Goal: Task Accomplishment & Management: Use online tool/utility

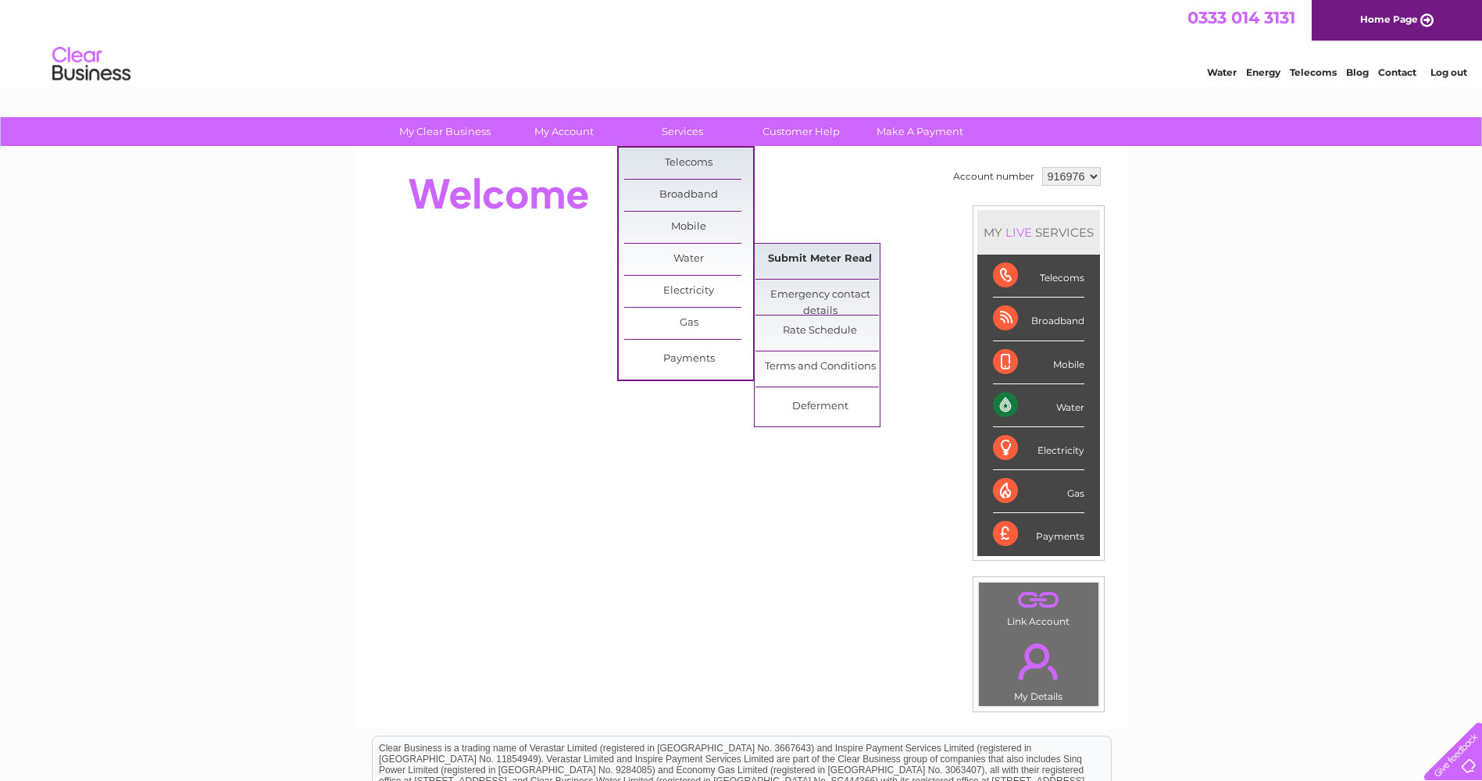
click at [877, 254] on link "Submit Meter Read" at bounding box center [820, 259] width 129 height 31
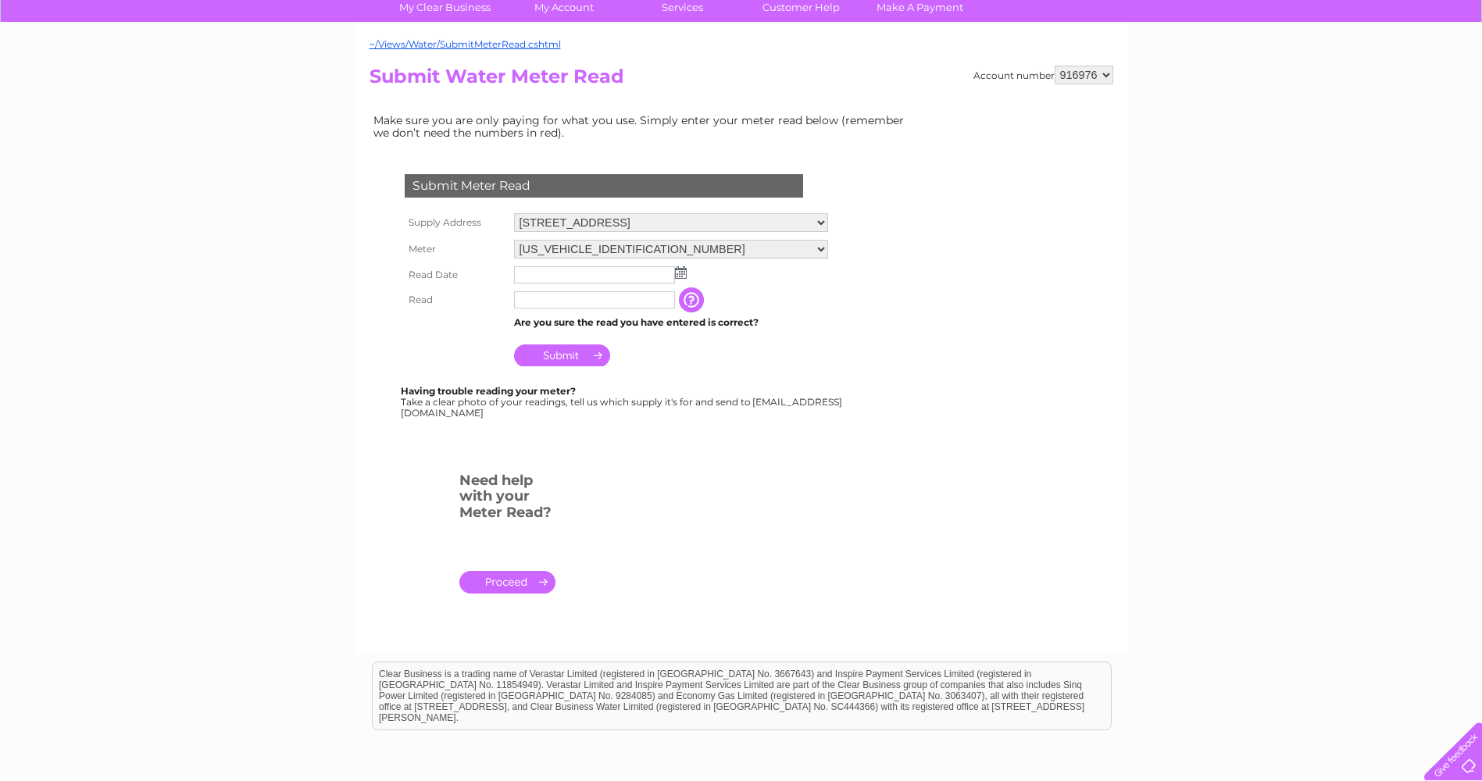
scroll to position [156, 0]
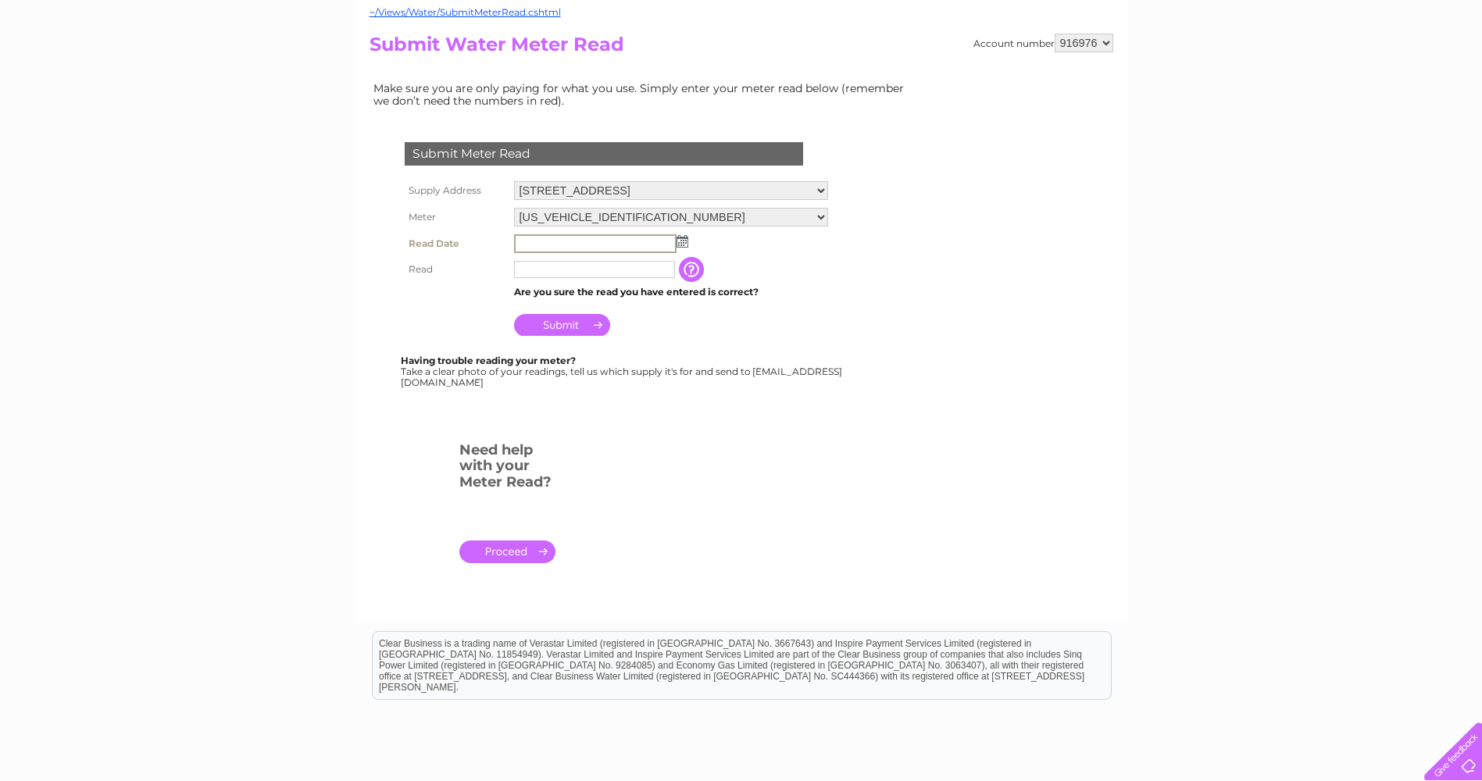
click at [604, 240] on input "text" at bounding box center [595, 243] width 163 height 19
click at [688, 241] on td at bounding box center [671, 243] width 322 height 25
click at [680, 241] on img at bounding box center [681, 240] width 12 height 13
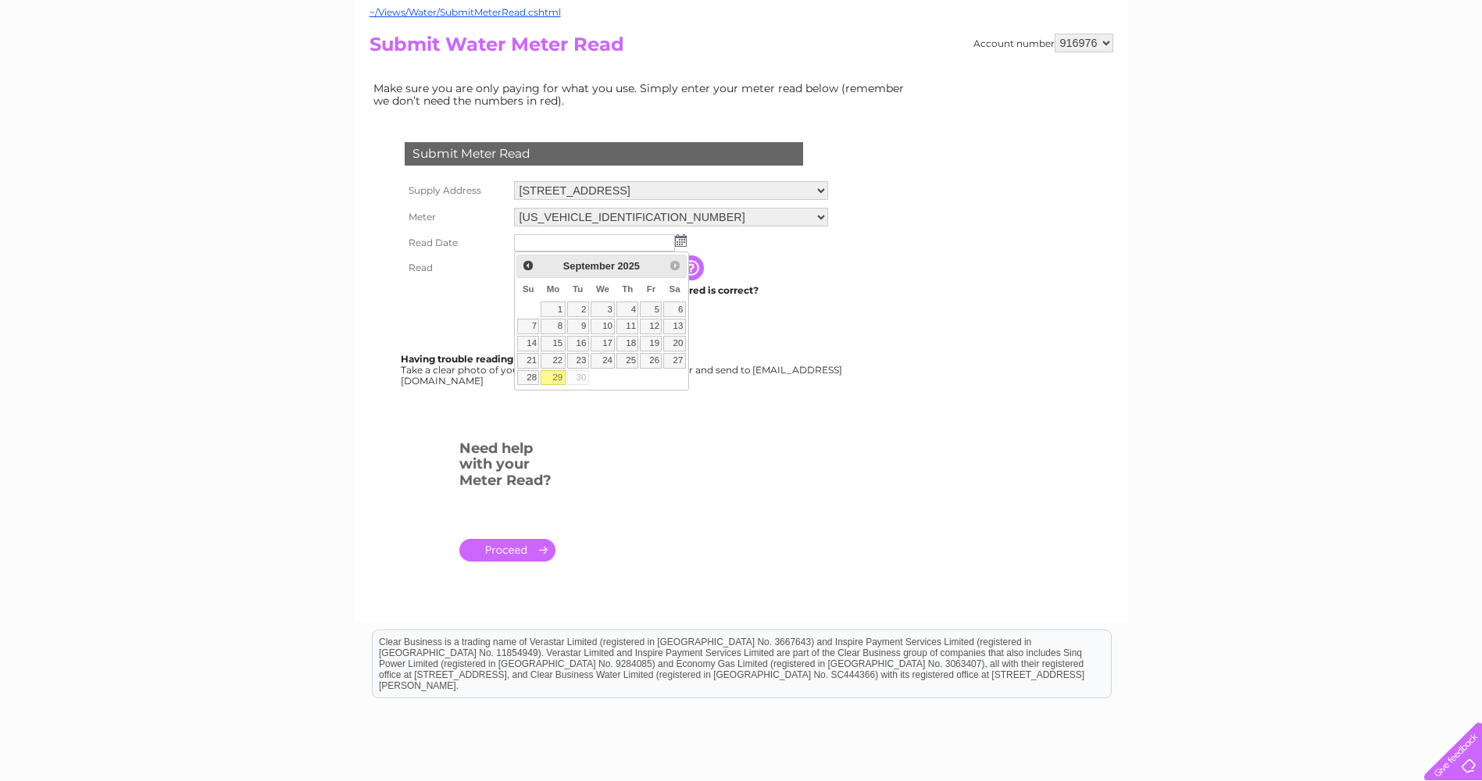
click at [551, 375] on link "29" at bounding box center [553, 378] width 24 height 16
type input "[DATE]"
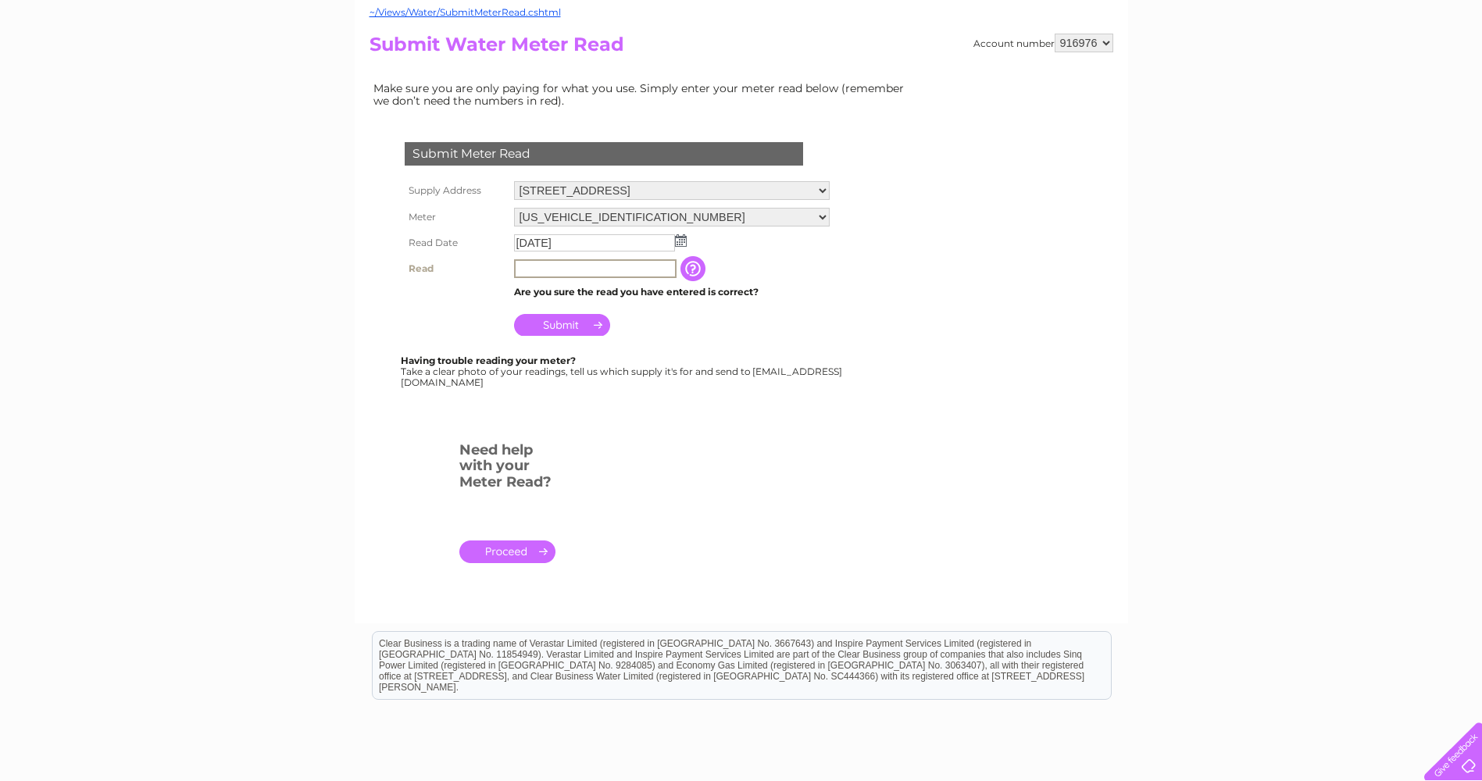
click at [563, 264] on input "text" at bounding box center [595, 268] width 163 height 19
type input "00029"
click at [572, 320] on input "Submit" at bounding box center [562, 324] width 96 height 22
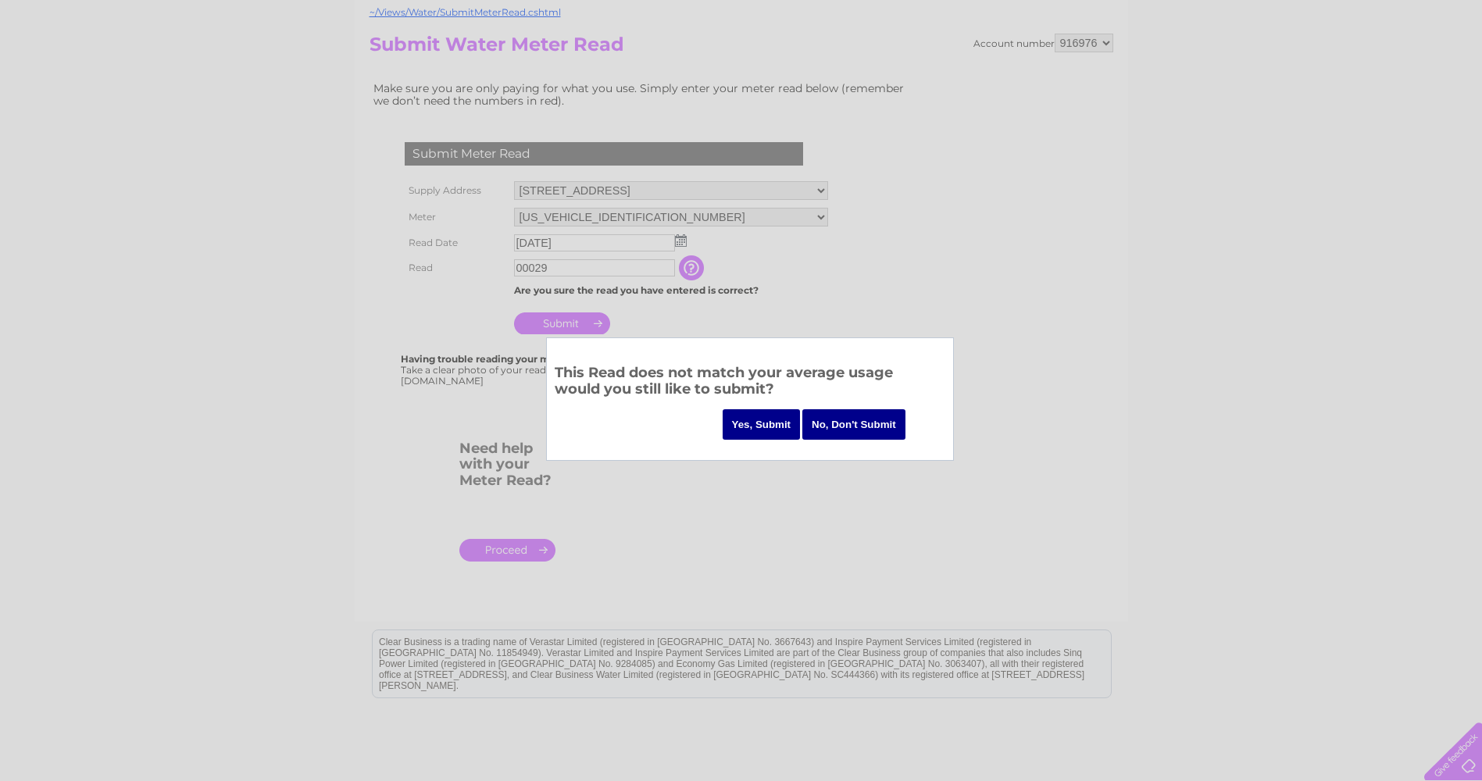
click at [764, 426] on input "Yes, Submit" at bounding box center [762, 424] width 78 height 30
